Goal: Find contact information: Find contact information

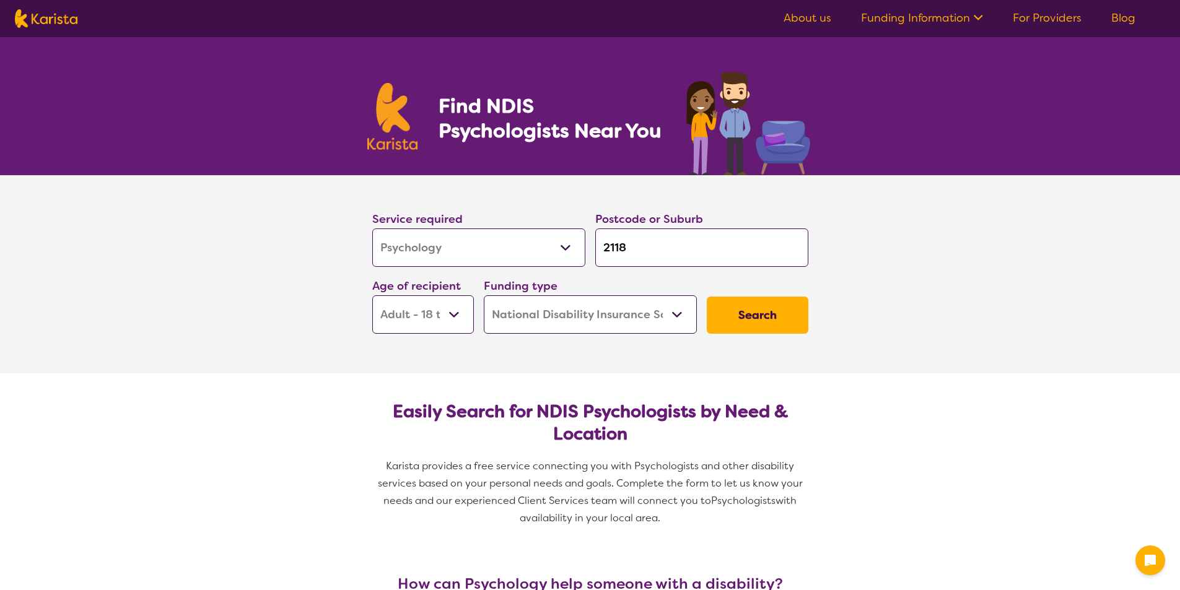
select select "Psychology"
select select "AD"
select select "NDIS"
select select "Psychology"
select select "AD"
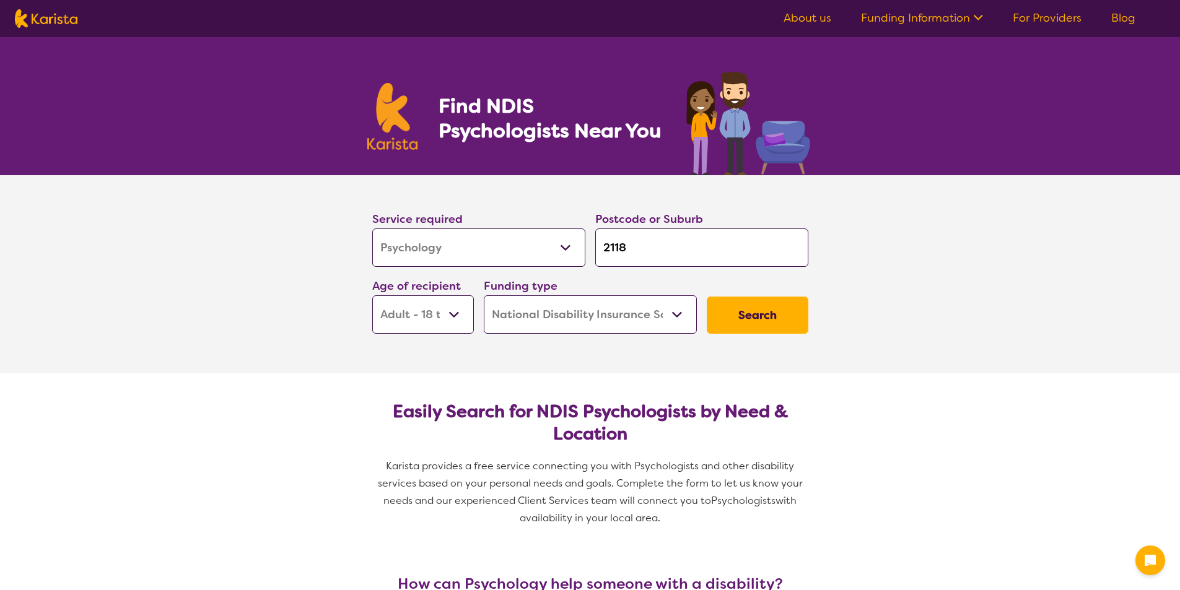
select select "NDIS"
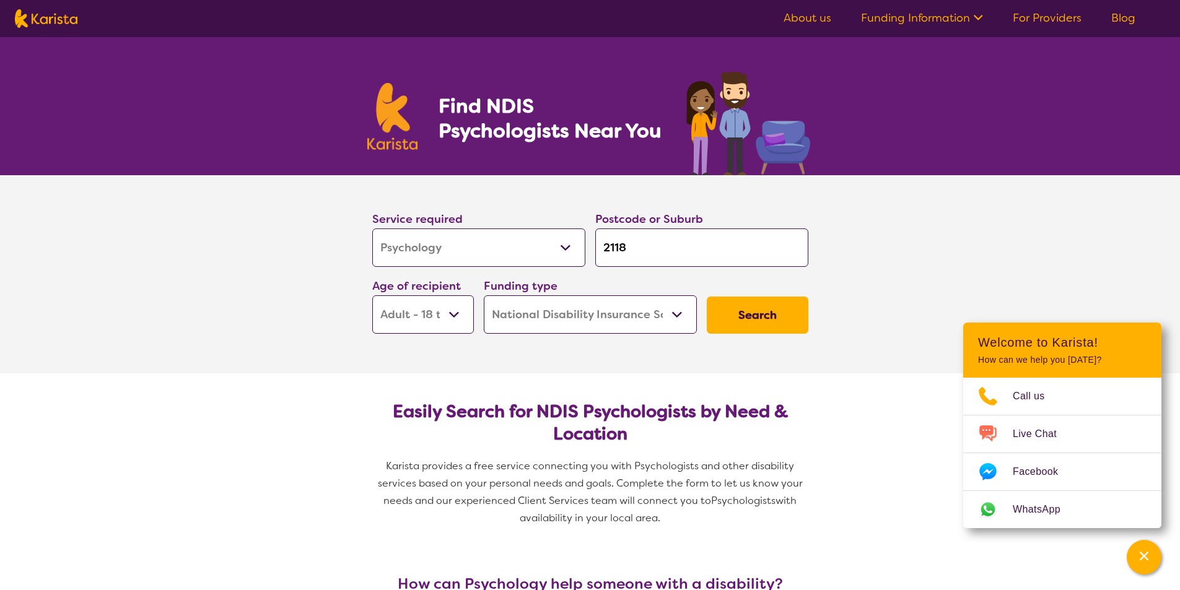
click at [680, 245] on input "2118" at bounding box center [701, 248] width 213 height 38
type input "211"
type input "21"
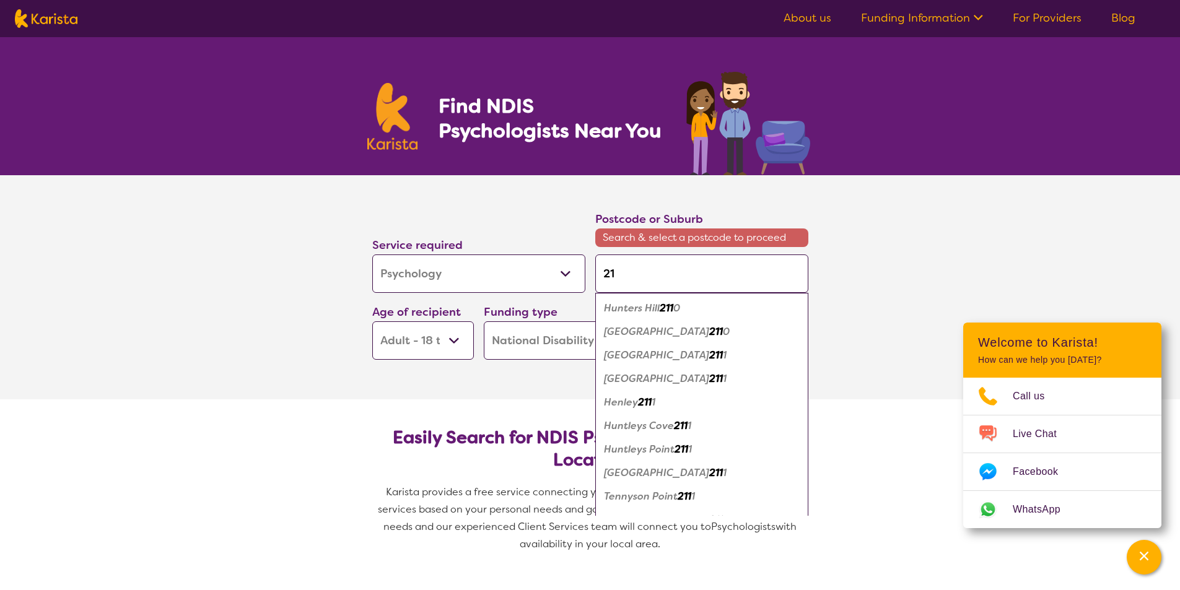
type input "214"
type input "2145"
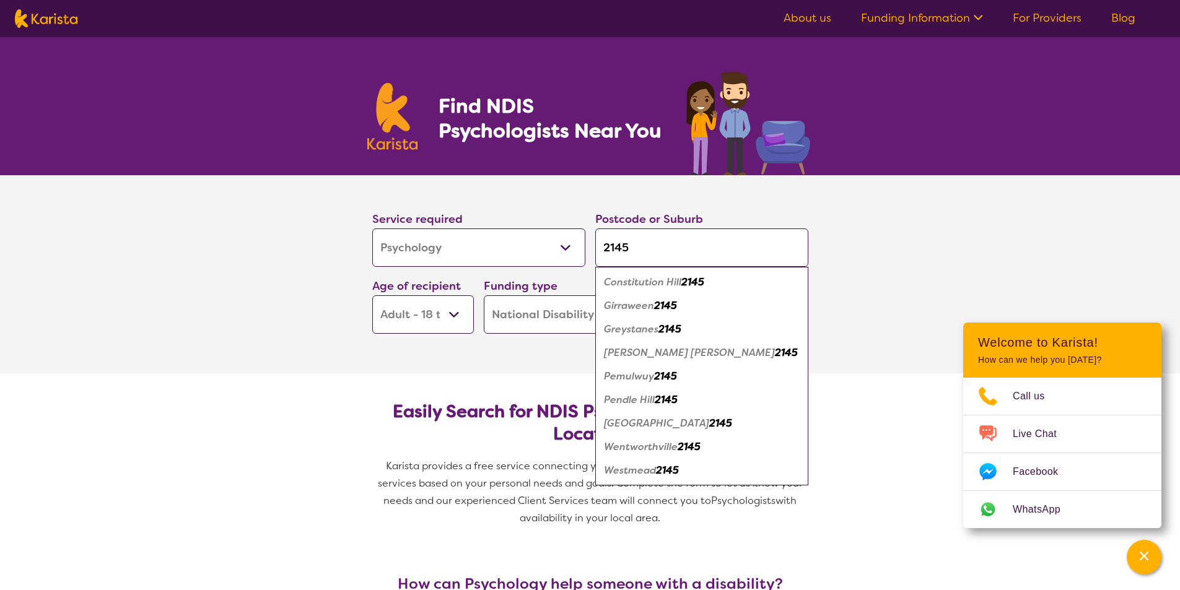
type input "2145"
click at [679, 470] on em "2145" at bounding box center [667, 470] width 23 height 13
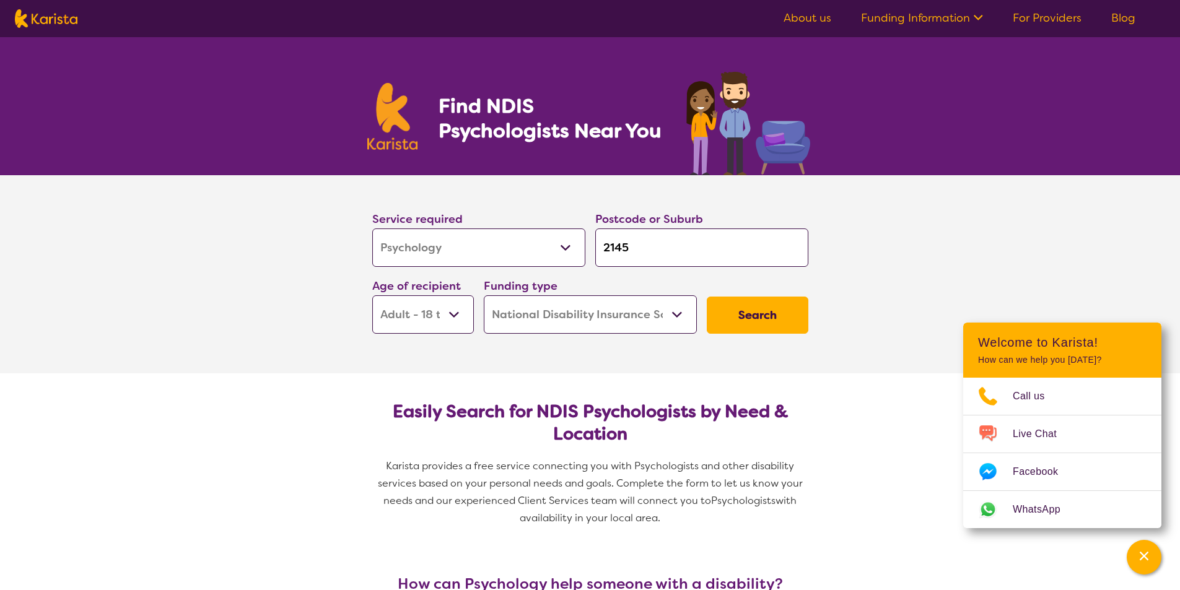
click at [467, 311] on select "Early Childhood - 0 to 9 Child - 10 to 11 Adolescent - 12 to 17 Adult - 18 to 6…" at bounding box center [423, 315] width 102 height 38
click at [372, 296] on select "Early Childhood - 0 to 9 Child - 10 to 11 Adolescent - 12 to 17 Adult - 18 to 6…" at bounding box center [423, 315] width 102 height 38
click at [652, 313] on select "Home Care Package (HCP) National Disability Insurance Scheme (NDIS) I don't know" at bounding box center [590, 315] width 213 height 38
click at [775, 312] on button "Search" at bounding box center [758, 315] width 102 height 37
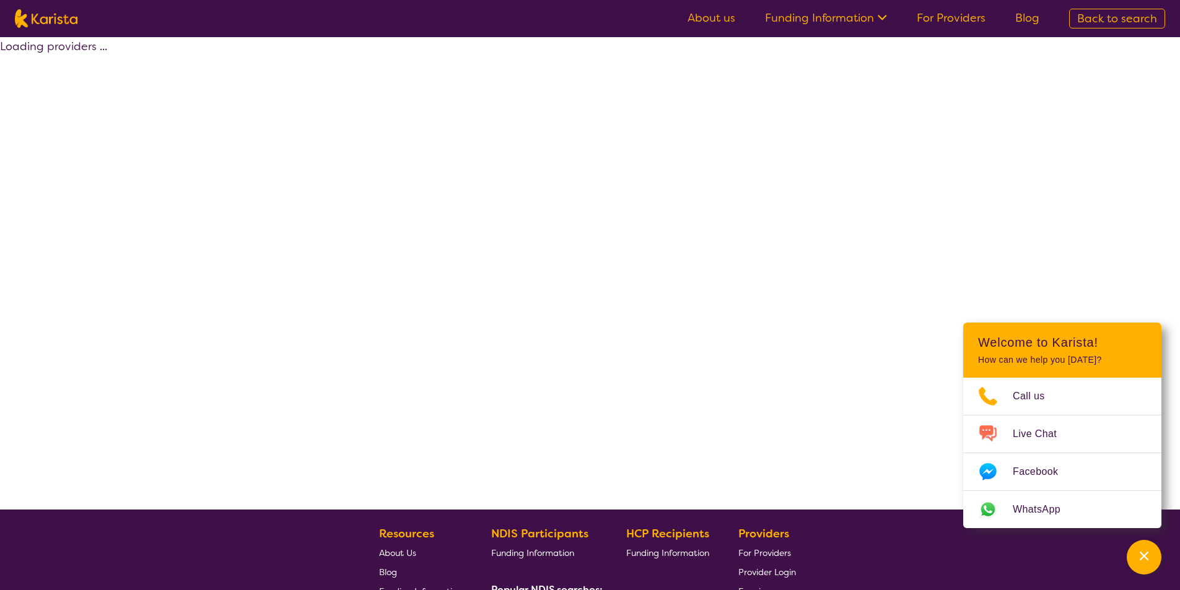
select select "by_score"
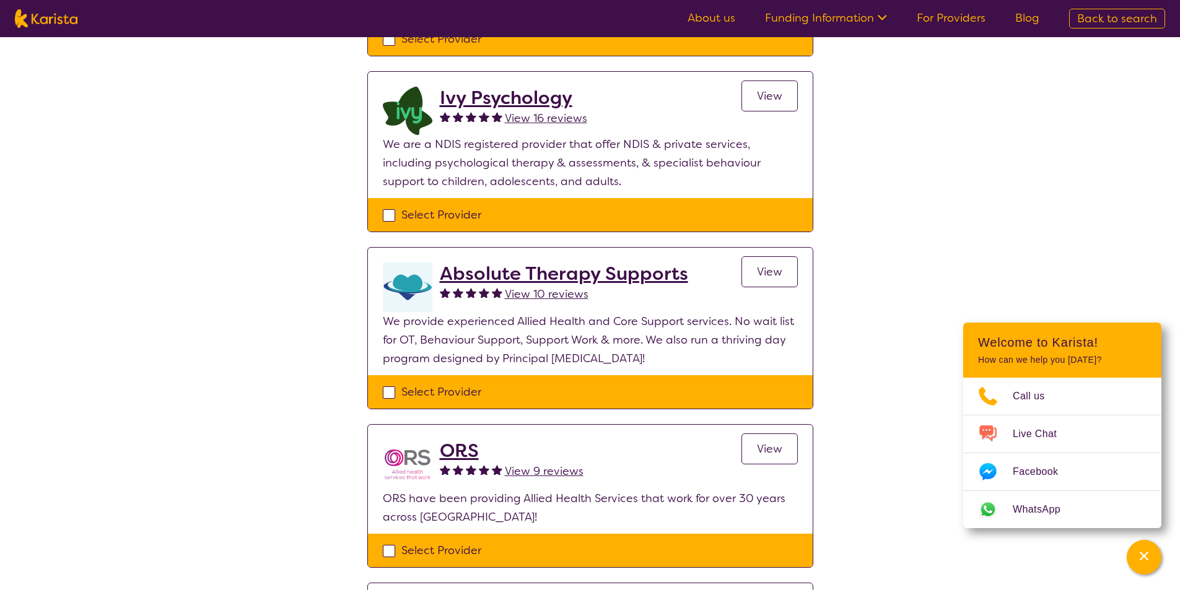
scroll to position [372, 0]
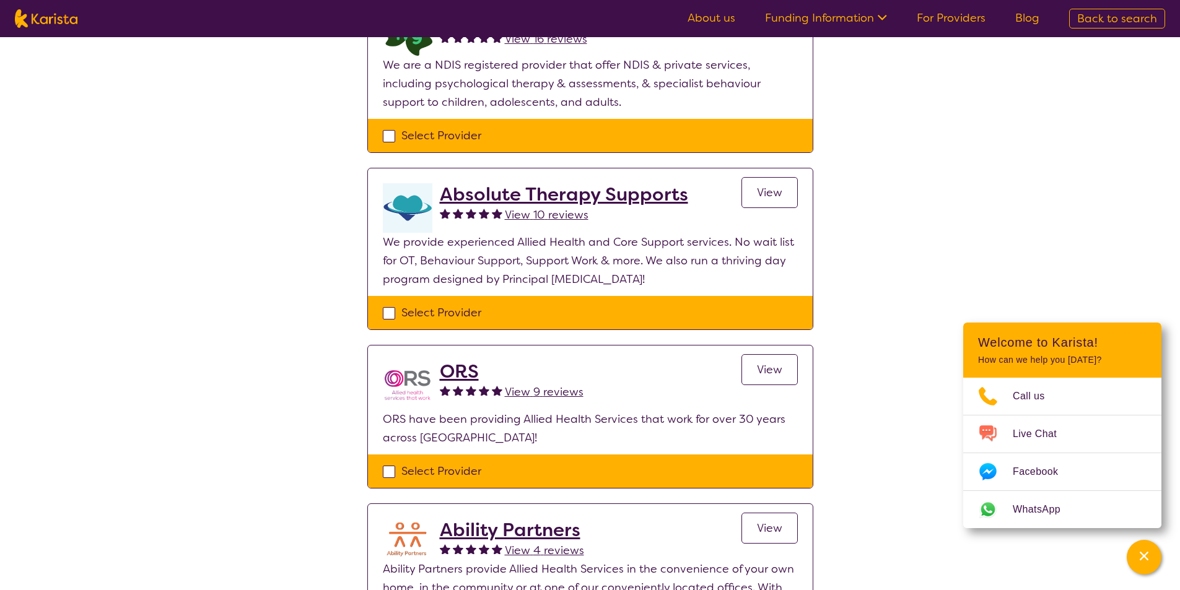
click at [460, 373] on h2 "ORS" at bounding box center [512, 372] width 144 height 22
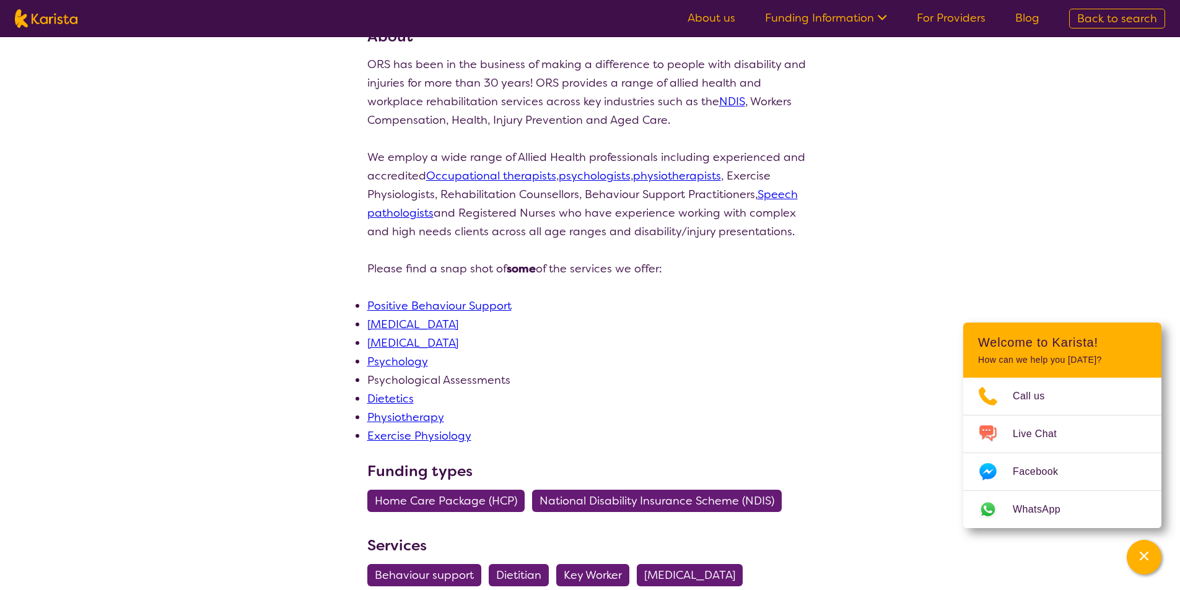
scroll to position [186, 0]
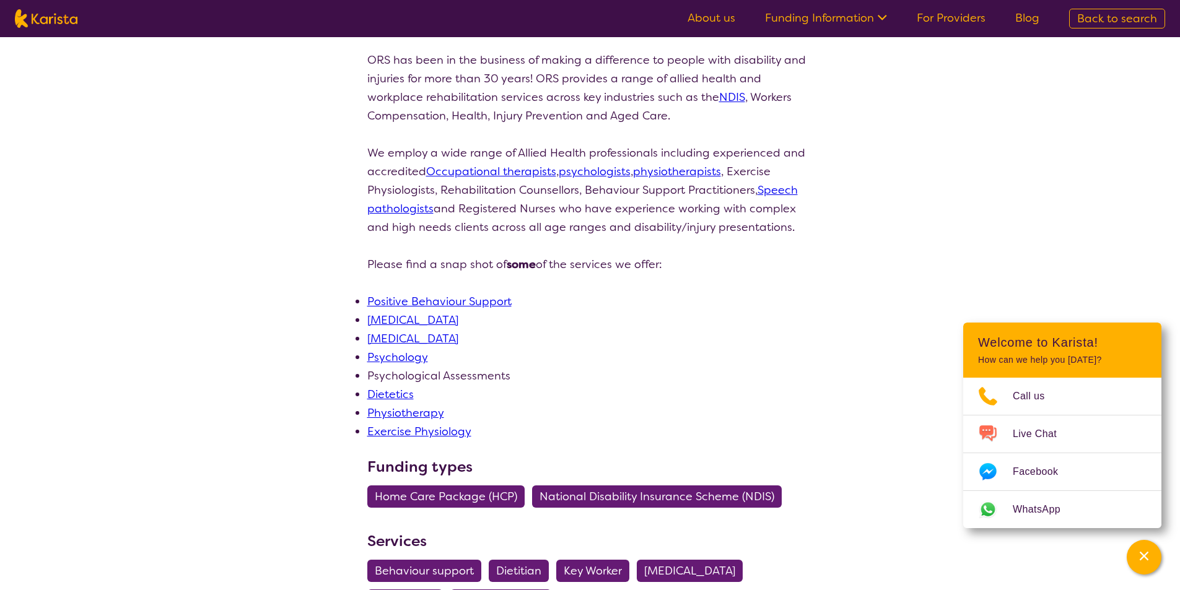
click at [414, 355] on link "Psychology" at bounding box center [397, 357] width 61 height 15
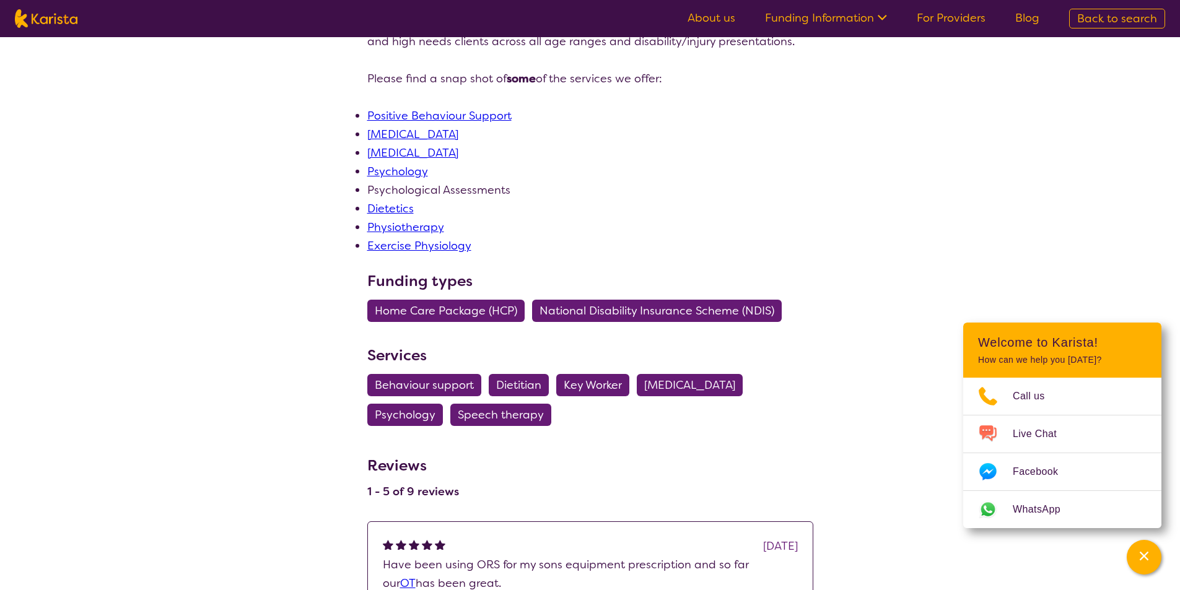
select select "by_score"
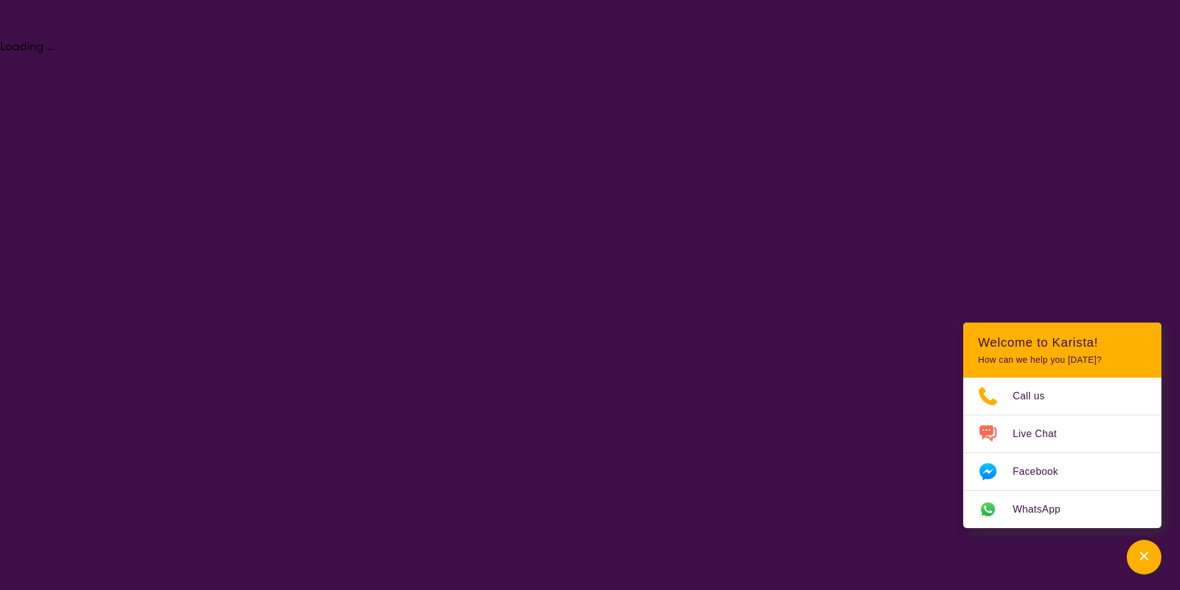
select select "Psychology"
select select "AD"
select select "NDIS"
select select "Psychology"
select select "AD"
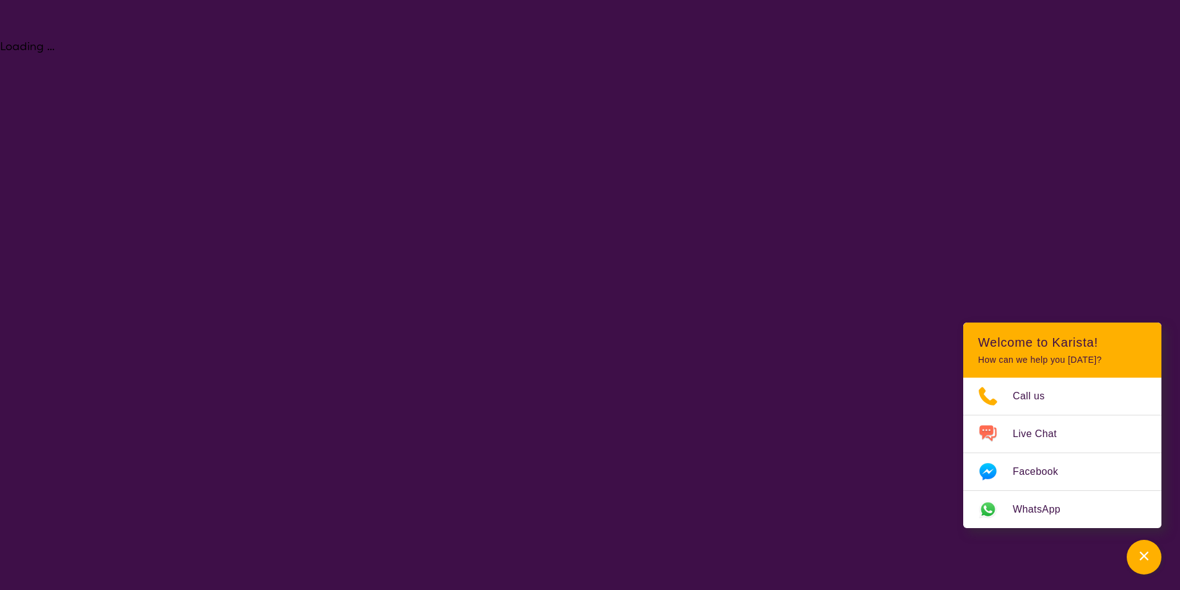
select select "NDIS"
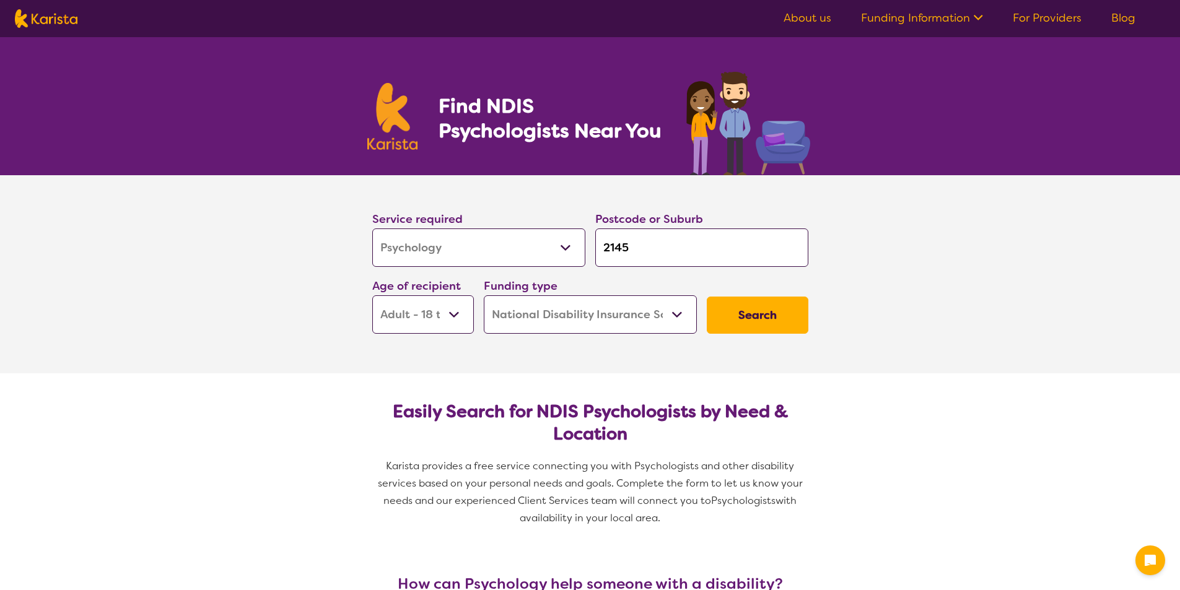
select select "Psychology"
select select "AD"
select select "NDIS"
select select "Psychology"
select select "AD"
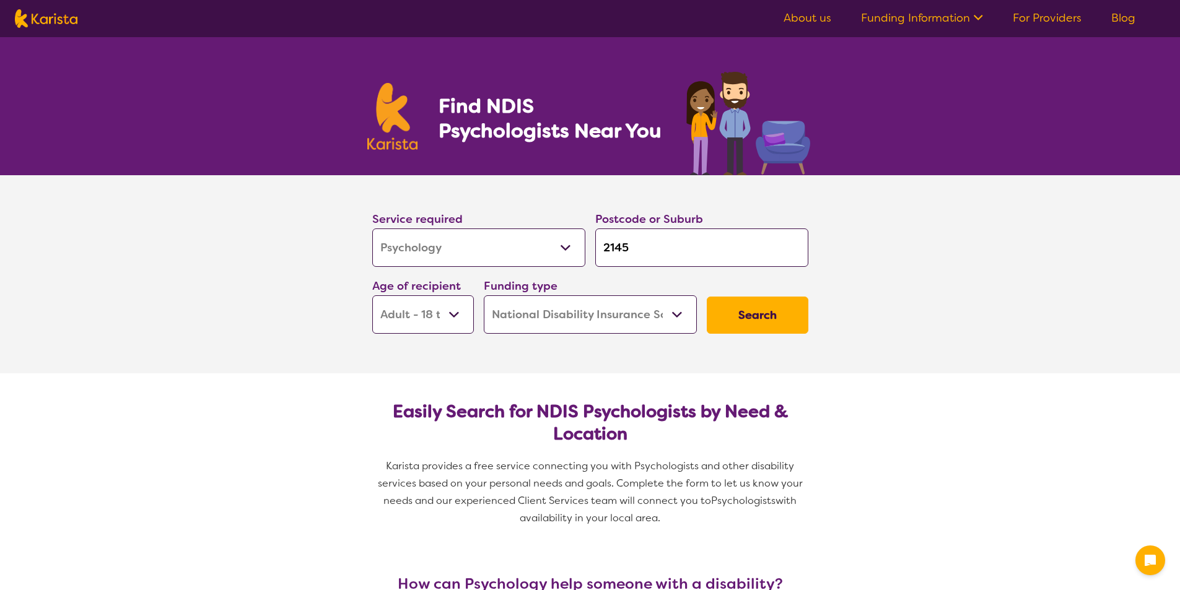
select select "NDIS"
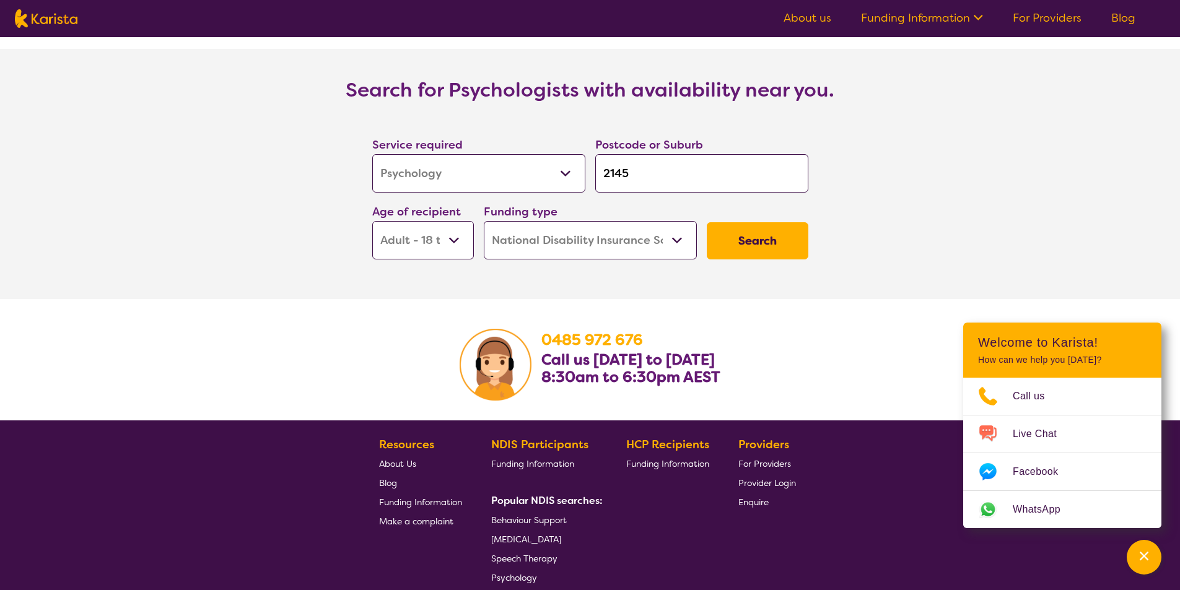
scroll to position [1921, 0]
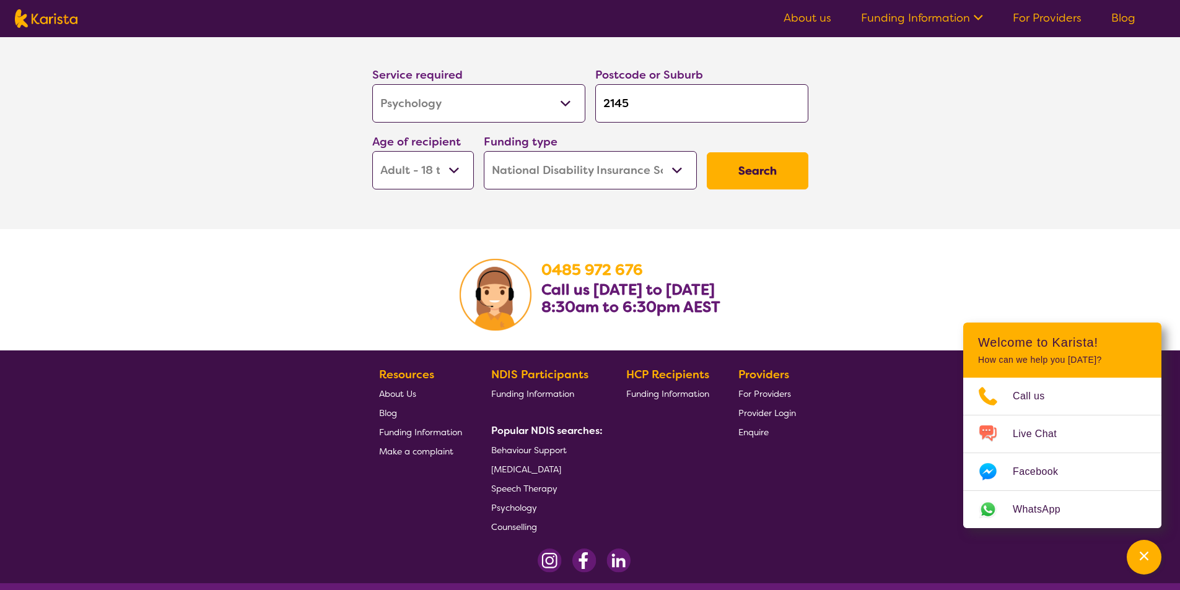
click at [771, 152] on button "Search" at bounding box center [758, 170] width 102 height 37
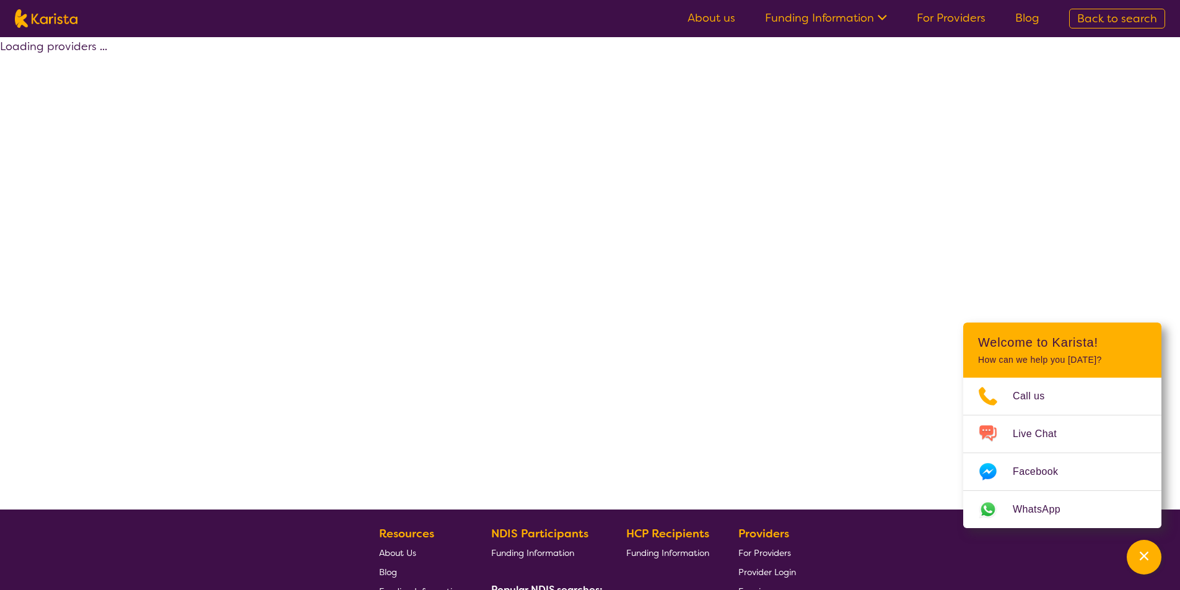
select select "by_score"
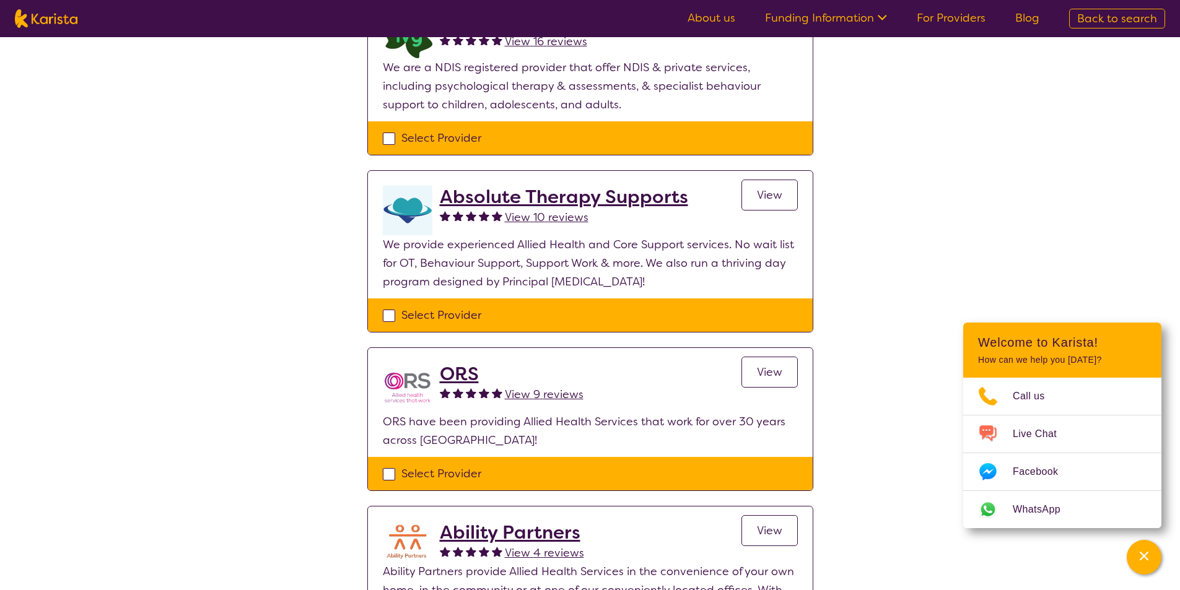
scroll to position [372, 0]
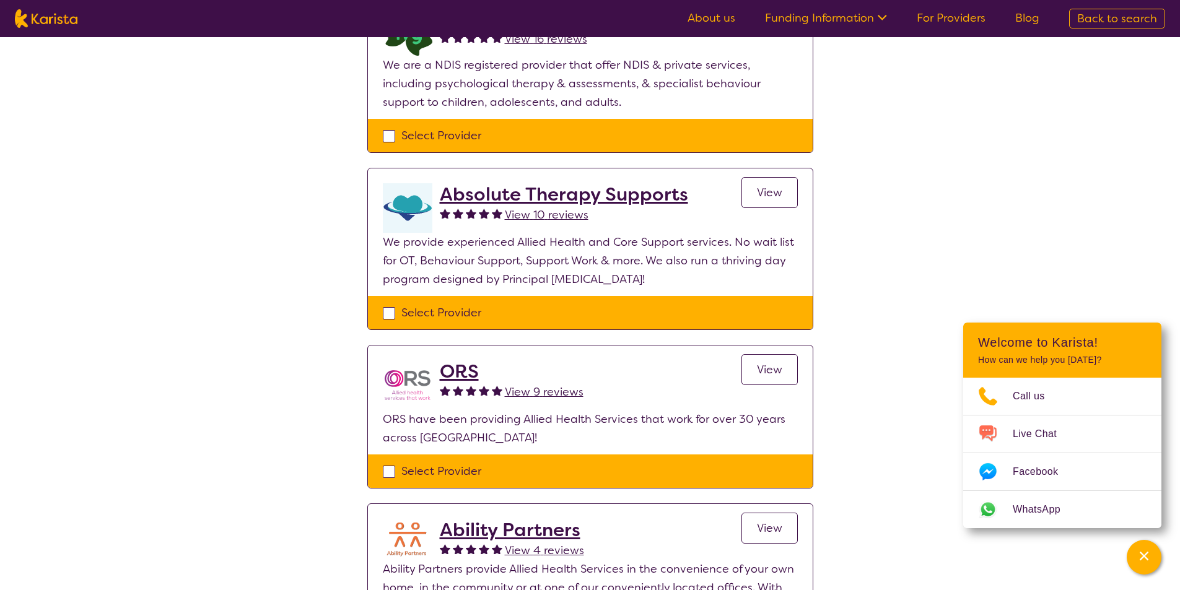
click at [465, 375] on h2 "ORS" at bounding box center [512, 372] width 144 height 22
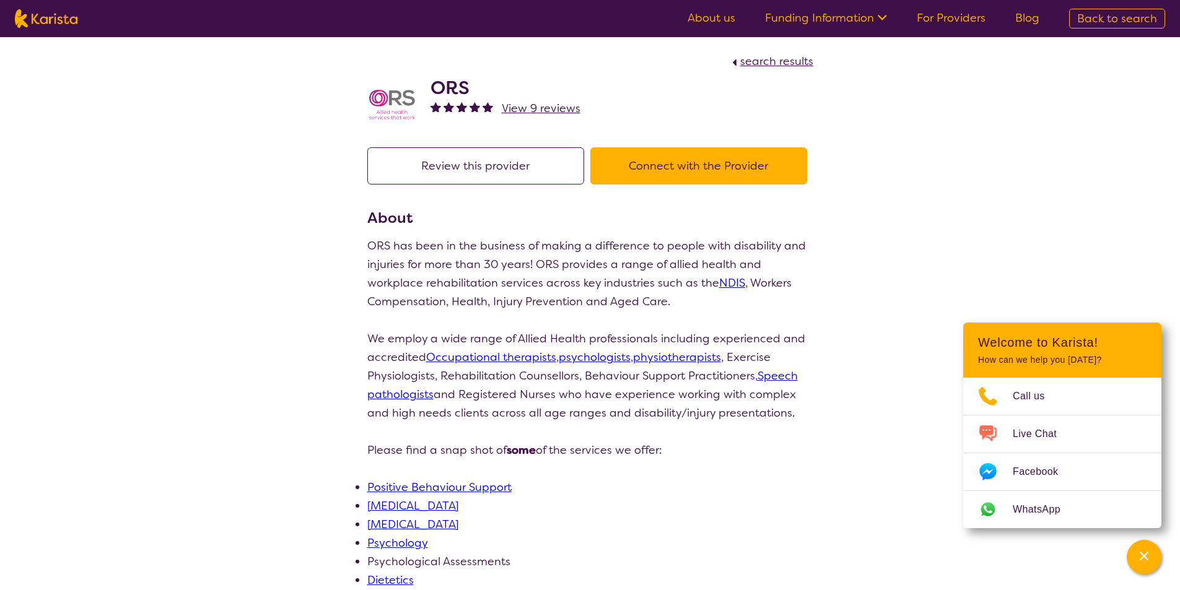
click at [684, 167] on button "Connect with the Provider" at bounding box center [698, 165] width 217 height 37
select select "by_score"
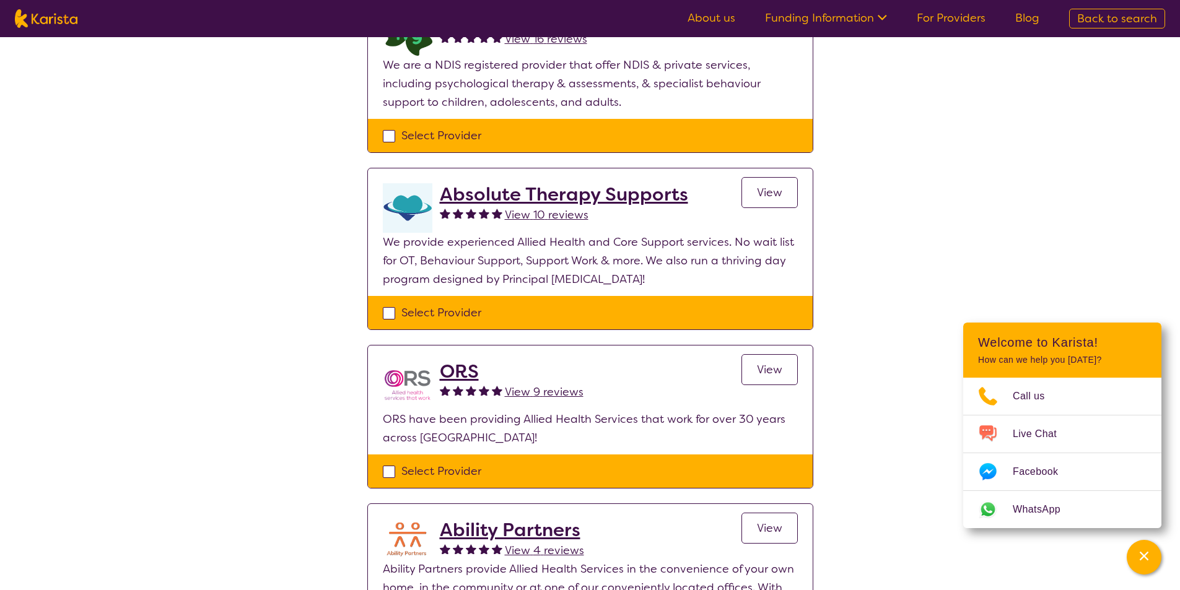
select select "Psychology"
select select "AD"
select select "NDIS"
select select "Psychology"
select select "AD"
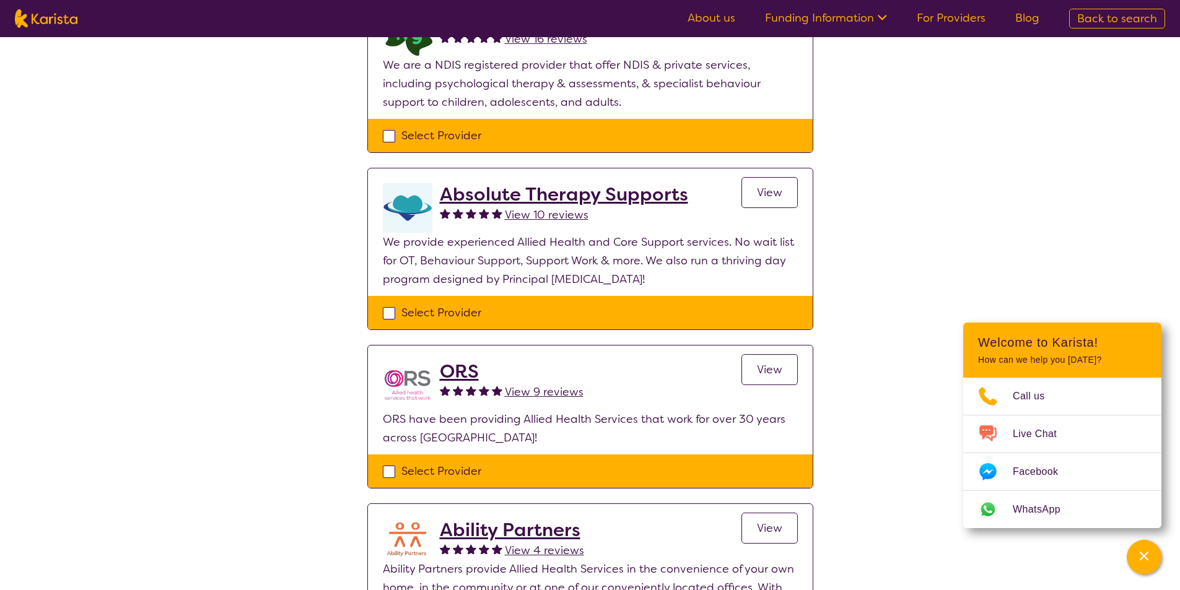
select select "NDIS"
